Goal: Task Accomplishment & Management: Manage account settings

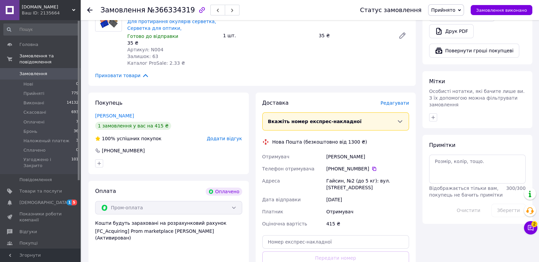
scroll to position [458, 0]
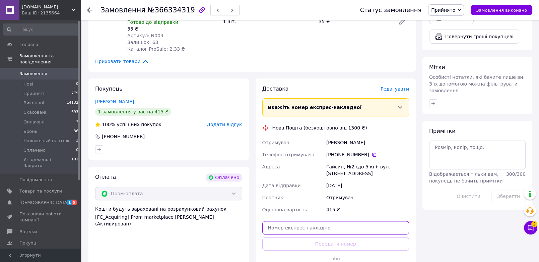
click at [282, 221] on input "text" at bounding box center [335, 227] width 147 height 13
paste input "20451269280004"
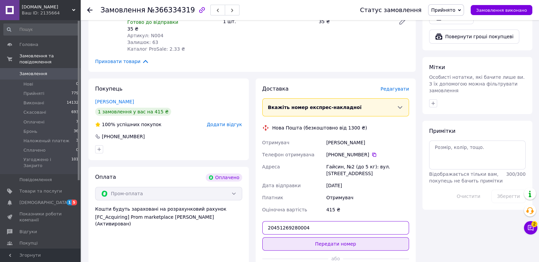
type input "20451269280004"
click at [322, 237] on button "Передати номер" at bounding box center [335, 243] width 147 height 13
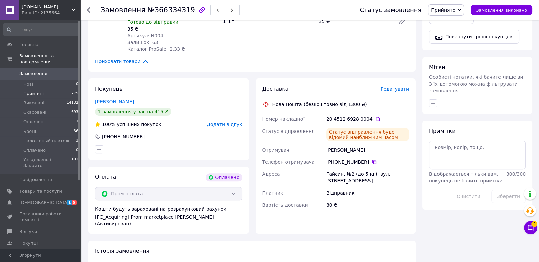
click at [28, 94] on span "Прийняті" at bounding box center [33, 94] width 21 height 6
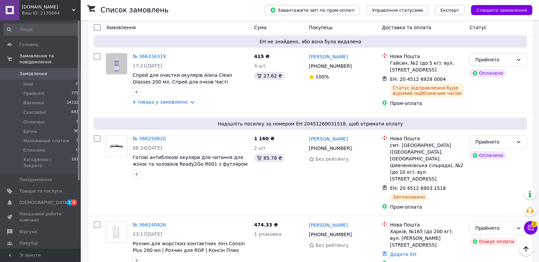
scroll to position [185, 0]
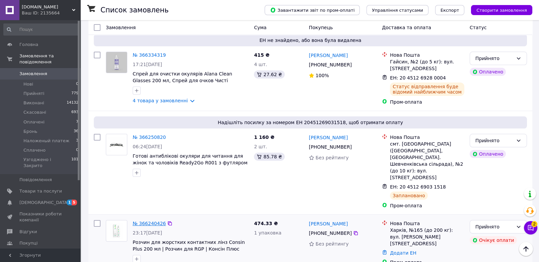
click at [151, 221] on link "№ 366240426" at bounding box center [149, 223] width 33 height 5
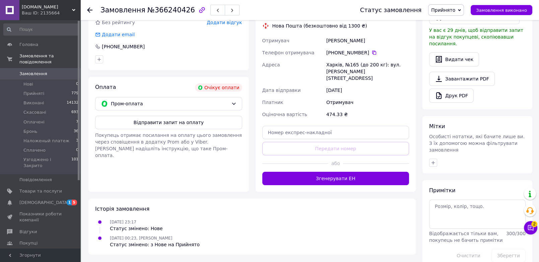
scroll to position [191, 0]
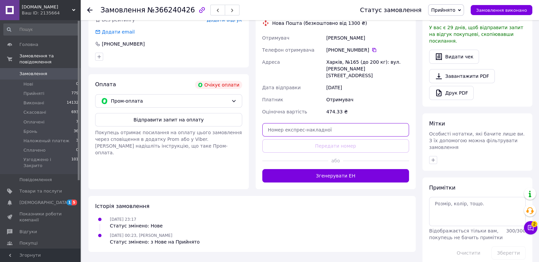
click at [280, 123] on input "text" at bounding box center [335, 129] width 147 height 13
paste input "20451269281130"
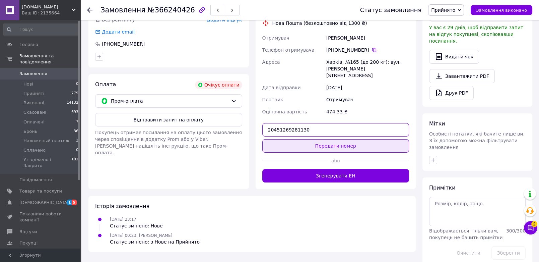
type input "20451269281130"
click at [299, 139] on button "Передати номер" at bounding box center [335, 145] width 147 height 13
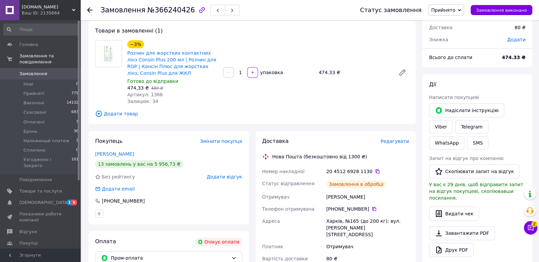
scroll to position [0, 0]
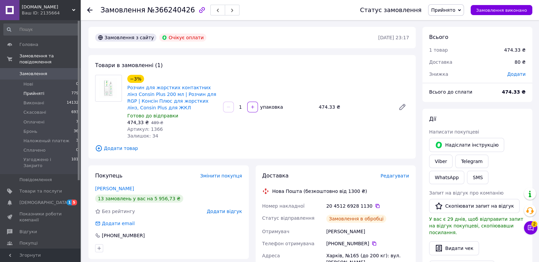
click at [34, 93] on span "Прийняті" at bounding box center [33, 94] width 21 height 6
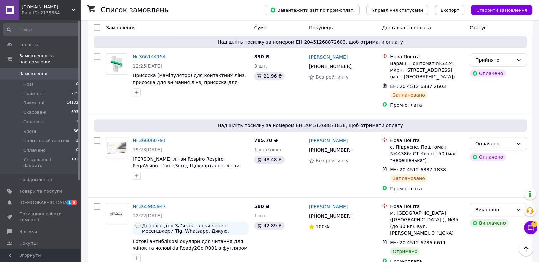
scroll to position [624, 0]
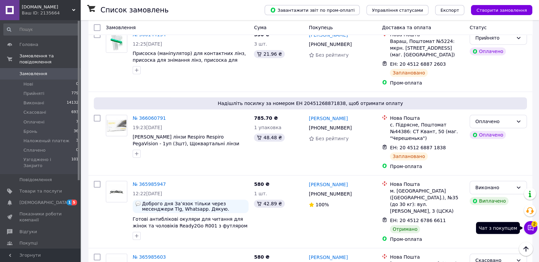
click at [528, 229] on icon at bounding box center [531, 228] width 6 height 6
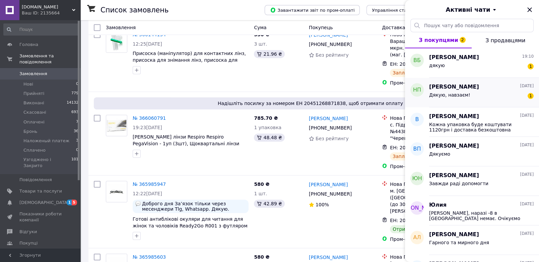
click at [459, 93] on span "Дякую, навзаєм!" at bounding box center [449, 94] width 41 height 5
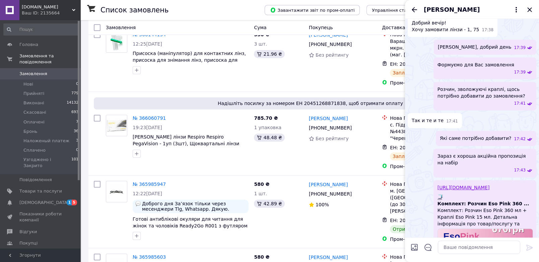
scroll to position [741, 0]
